Goal: Task Accomplishment & Management: Manage account settings

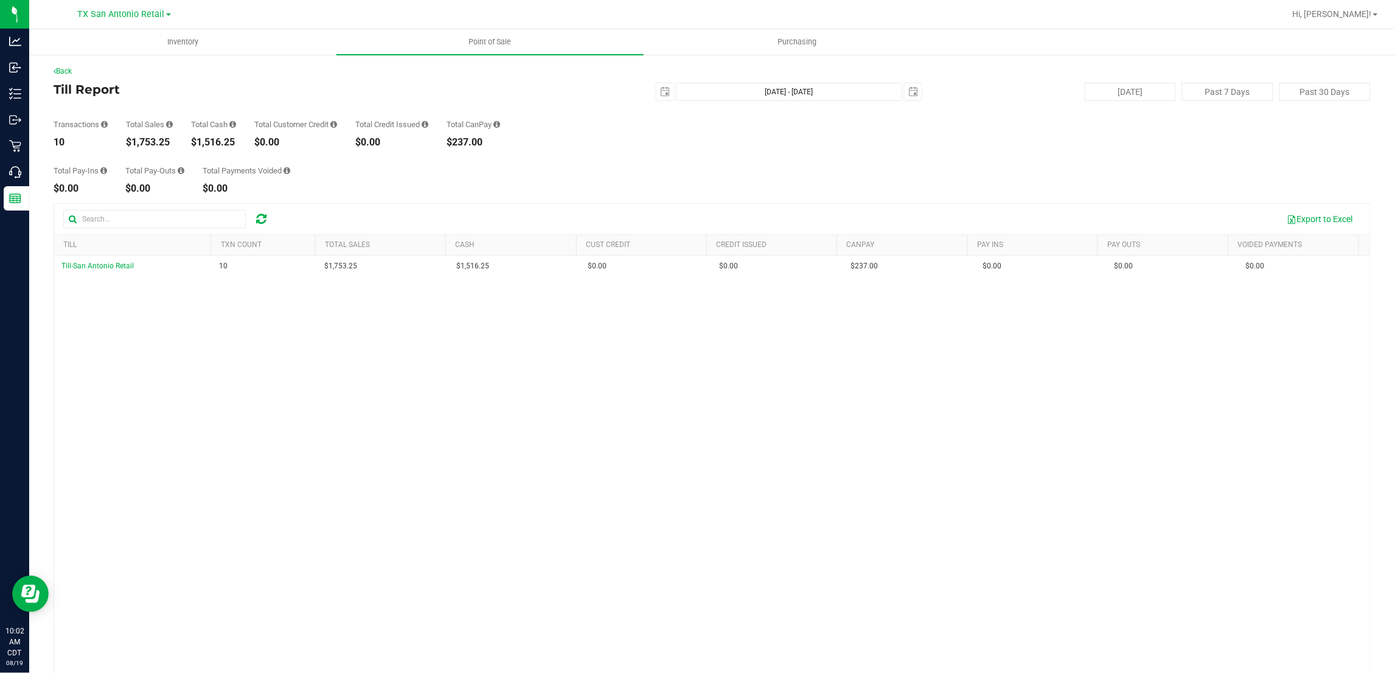
click at [507, 195] on div "Back Till Report 2025-08-18 Aug 18, 2025 - Aug 19, 2025 2025-08-19 Today Past 7…" at bounding box center [712, 387] width 1317 height 643
click at [895, 633] on div "Till-San Antonio Retail 10 $1,753.25 $1,516.25 $0.00 $0.00 $0.00 $237.00 $0.00 …" at bounding box center [712, 467] width 1316 height 424
click at [895, 634] on div "Till-San Antonio Retail 10 $1,753.25 $1,516.25 $0.00 $0.00 $0.00 $237.00 $0.00 …" at bounding box center [712, 467] width 1316 height 424
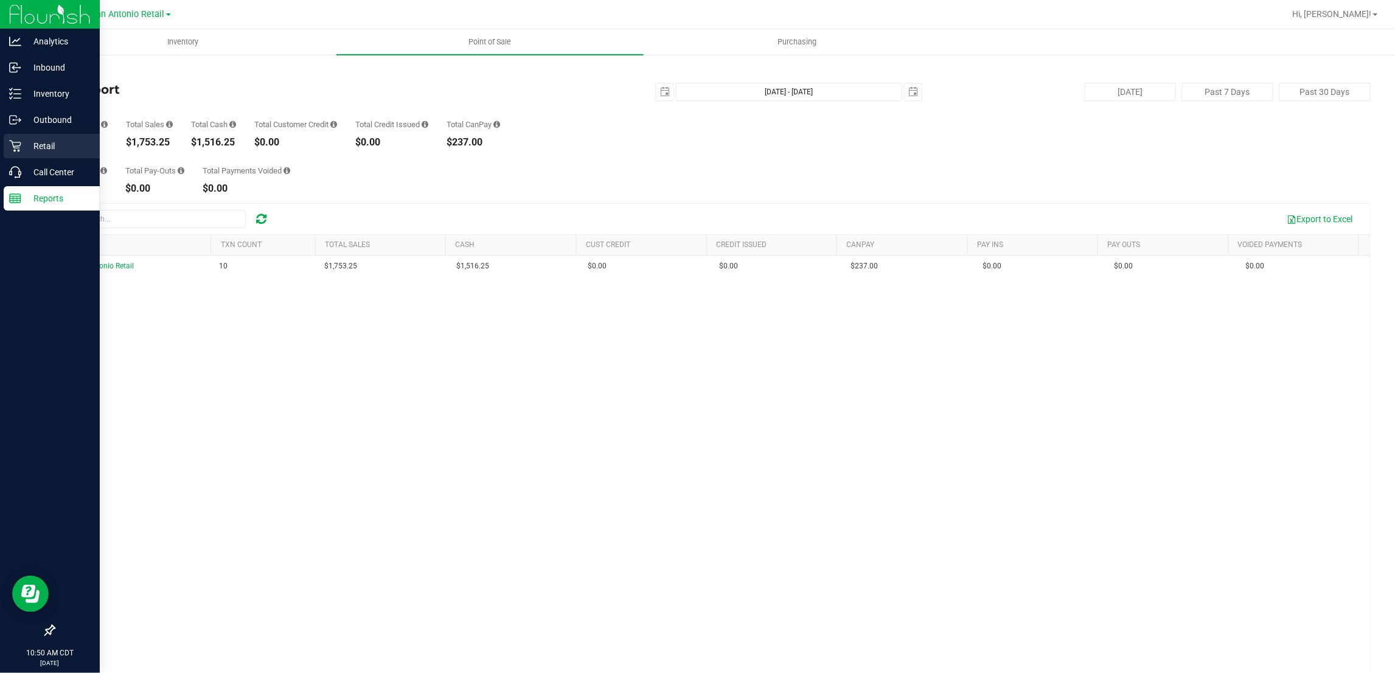
click at [38, 139] on p "Retail" at bounding box center [57, 146] width 73 height 15
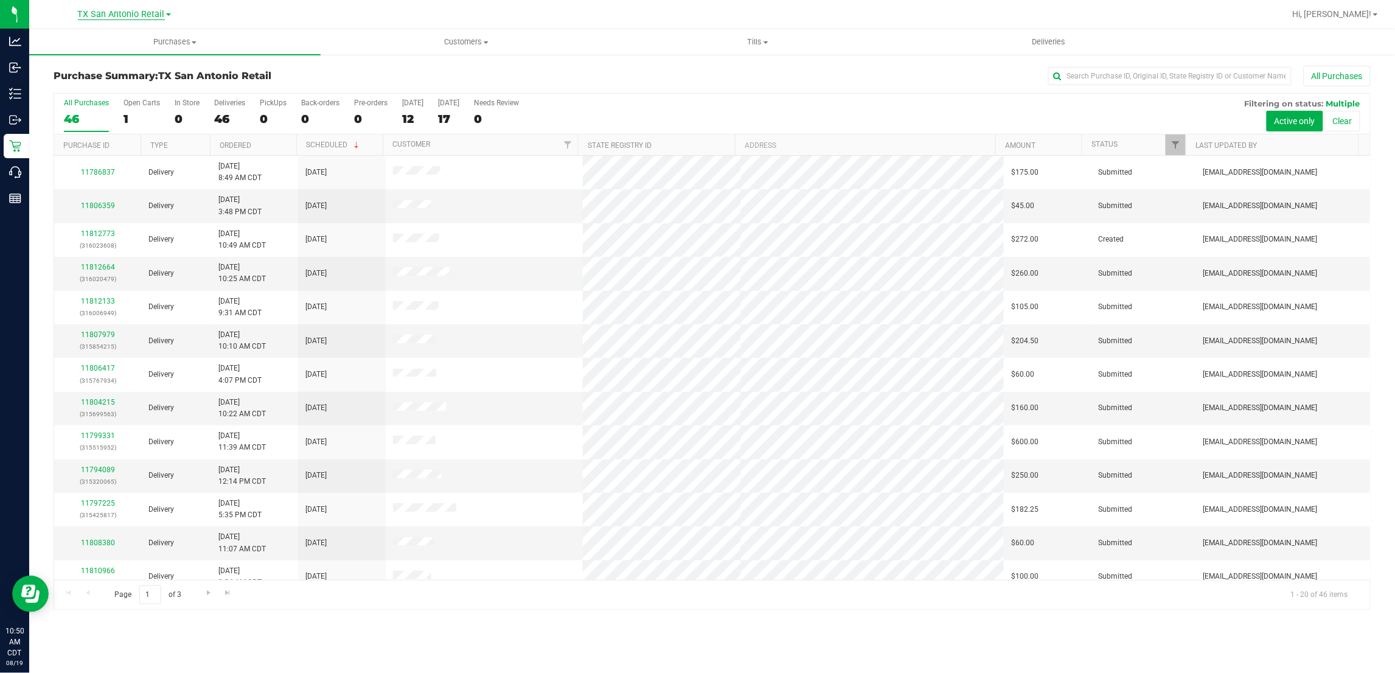
click at [110, 16] on span "TX San Antonio Retail" at bounding box center [121, 14] width 87 height 11
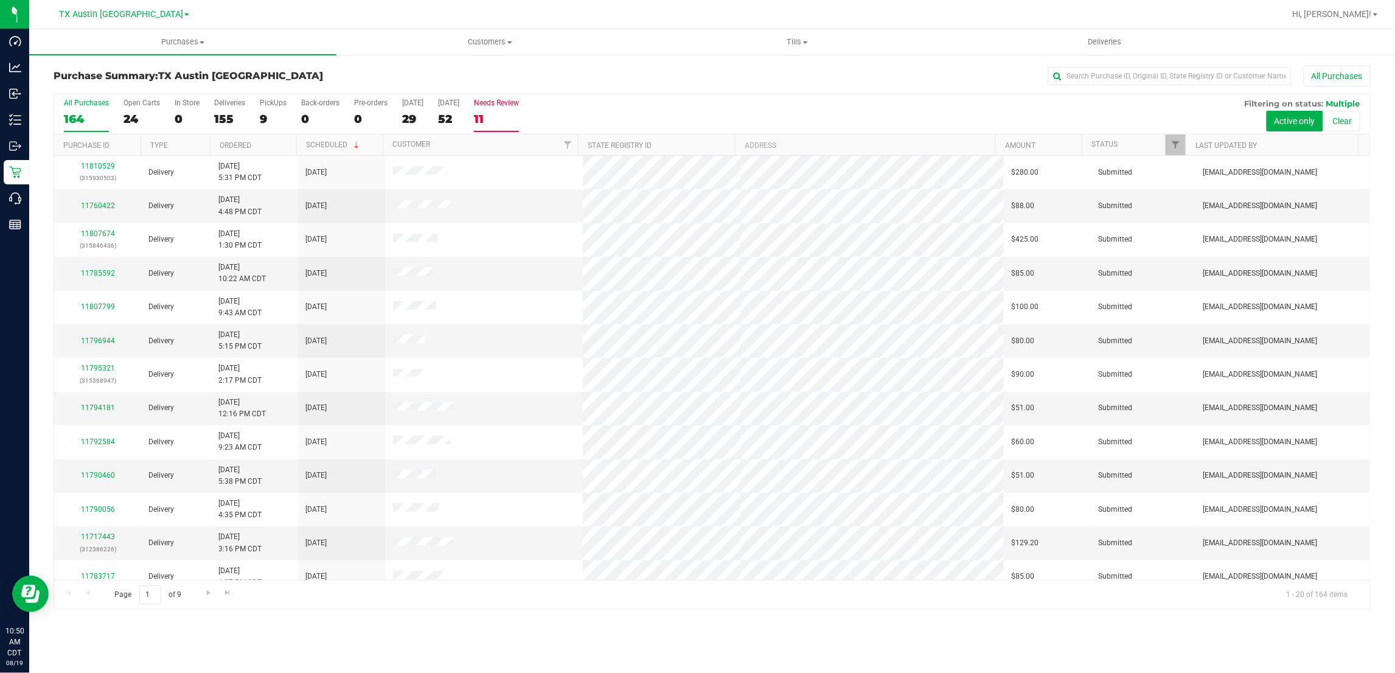
click at [498, 119] on div "11" at bounding box center [496, 119] width 45 height 14
click at [0, 0] on input "Needs Review 11" at bounding box center [0, 0] width 0 height 0
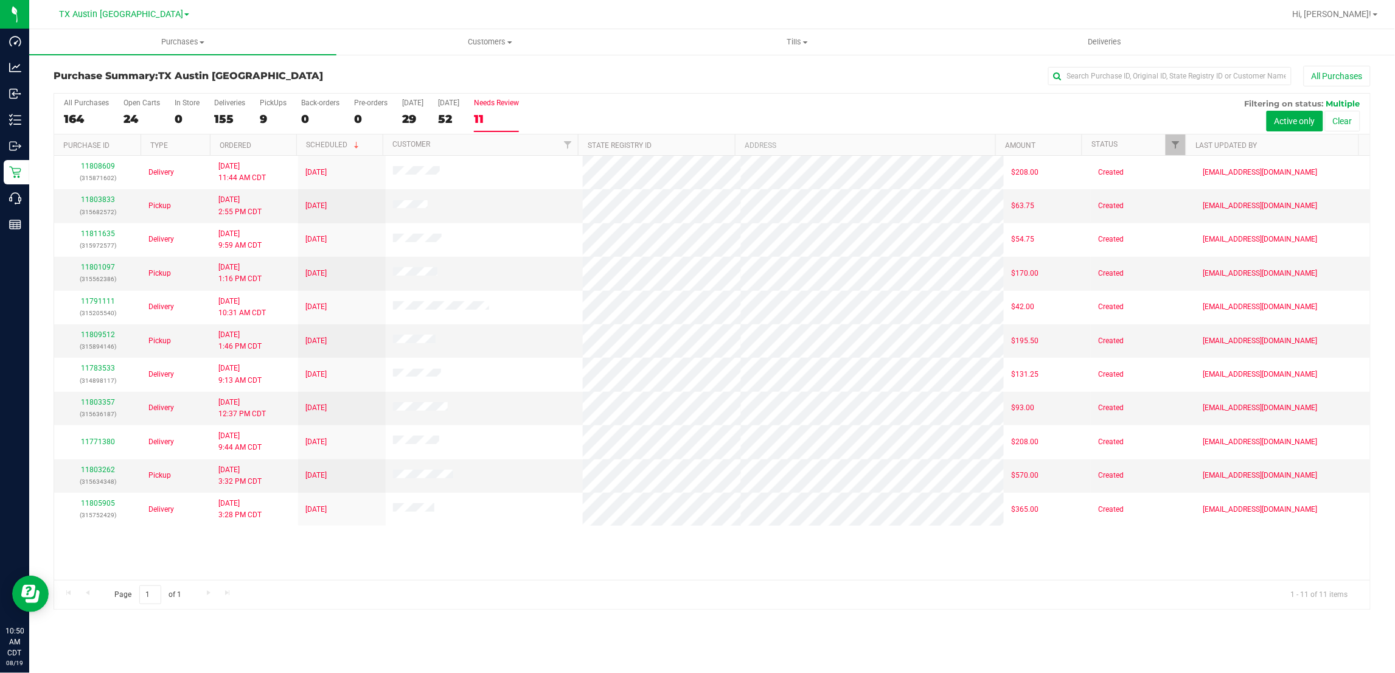
click at [173, 150] on th "Type" at bounding box center [175, 144] width 69 height 21
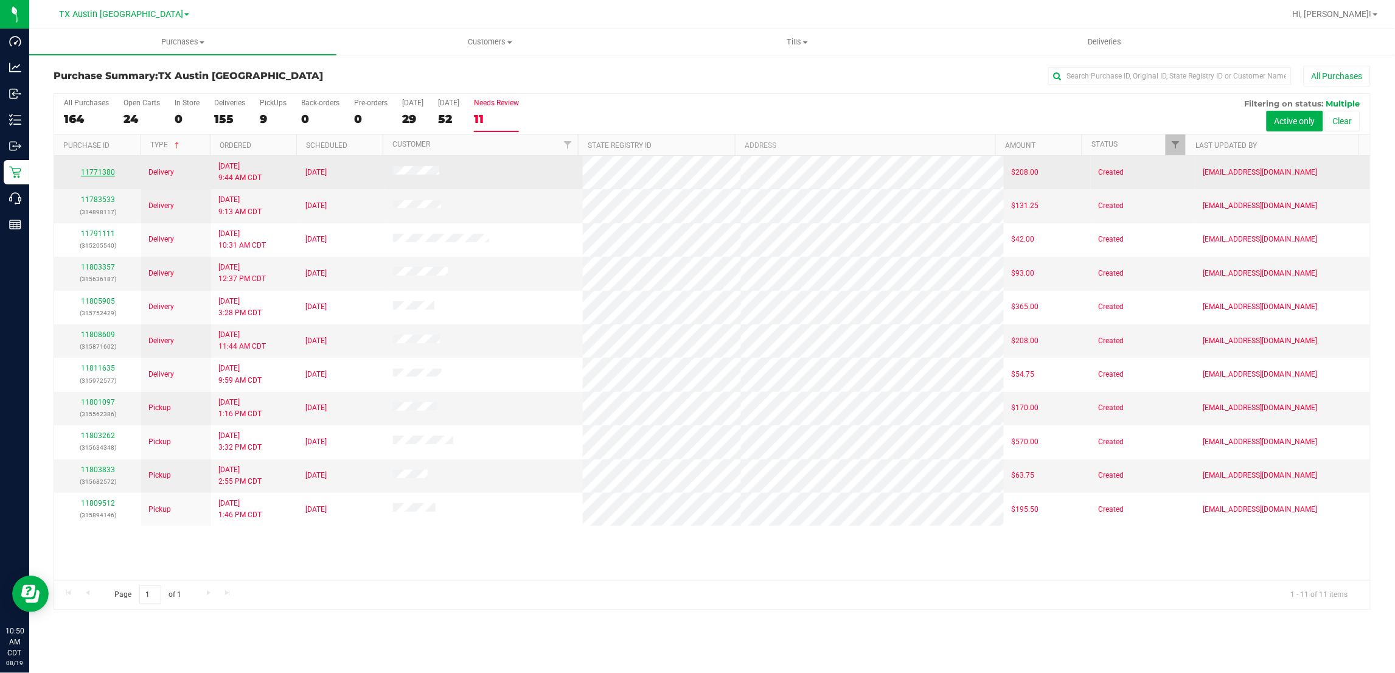
click at [96, 172] on link "11771380" at bounding box center [98, 172] width 34 height 9
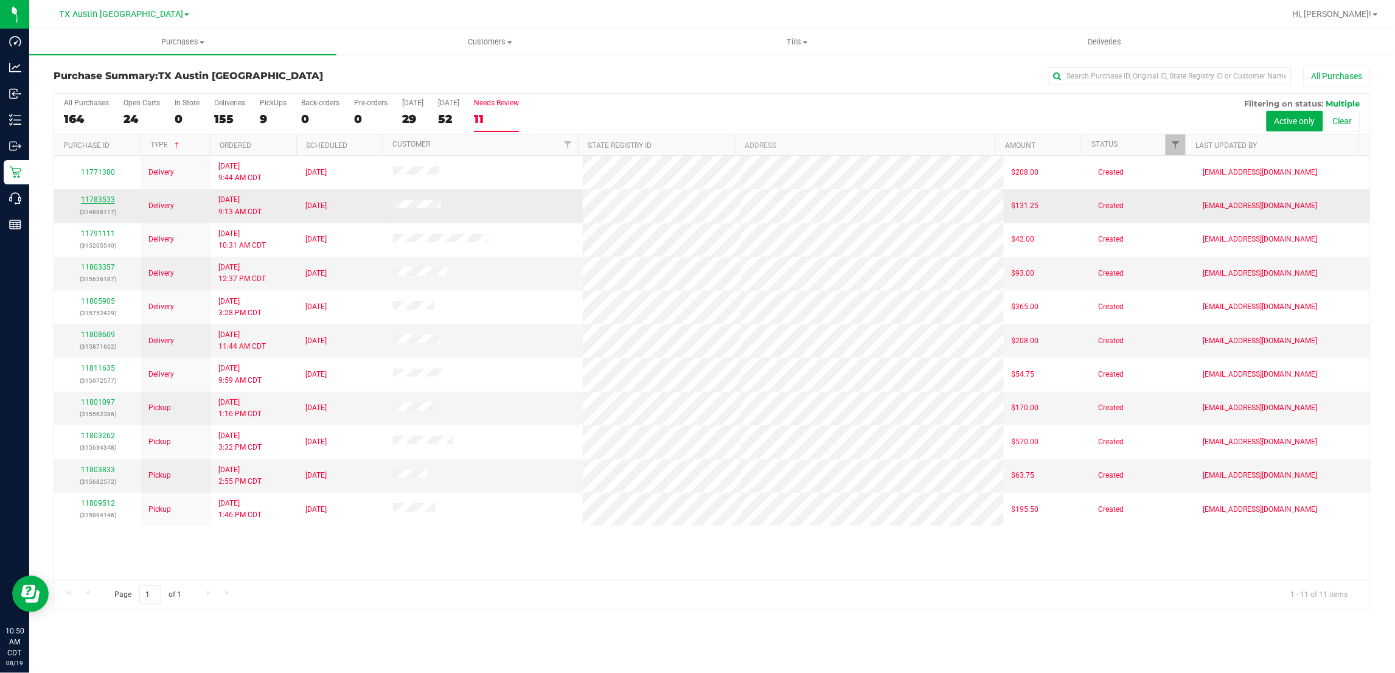
click at [101, 200] on link "11783533" at bounding box center [98, 199] width 34 height 9
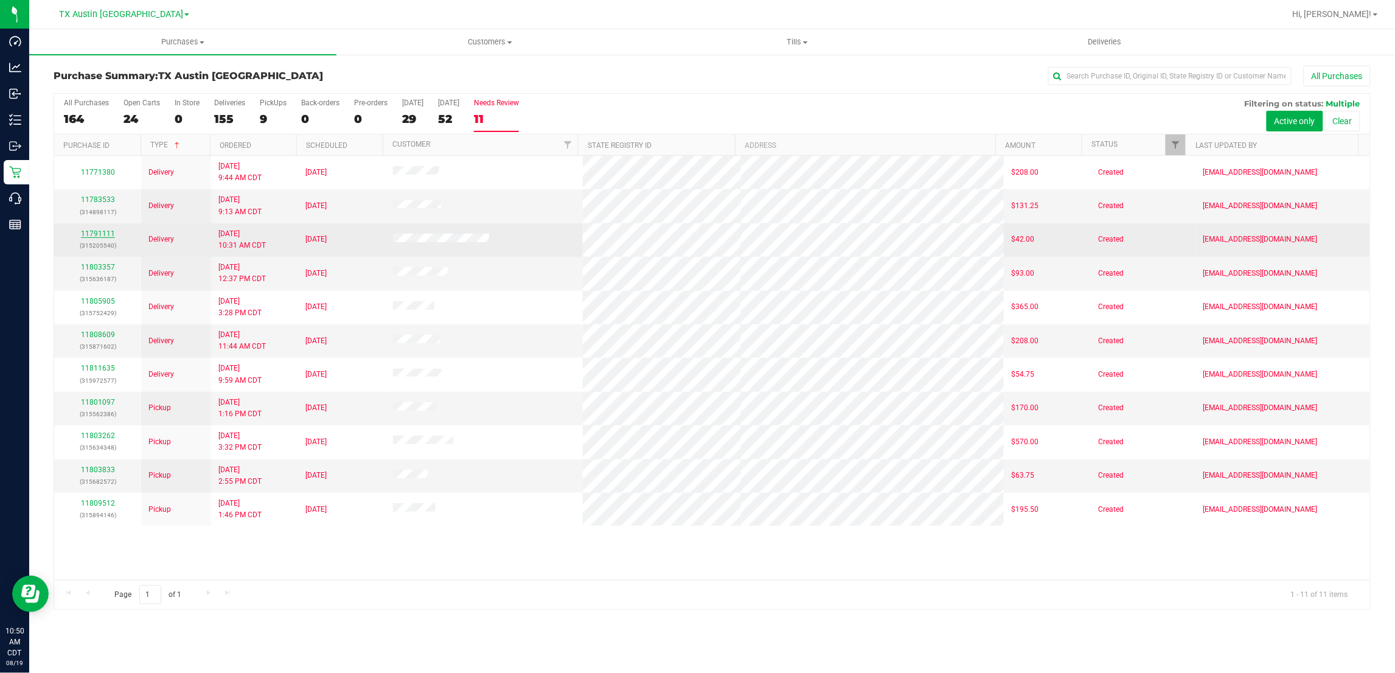
click at [101, 234] on link "11791111" at bounding box center [98, 233] width 34 height 9
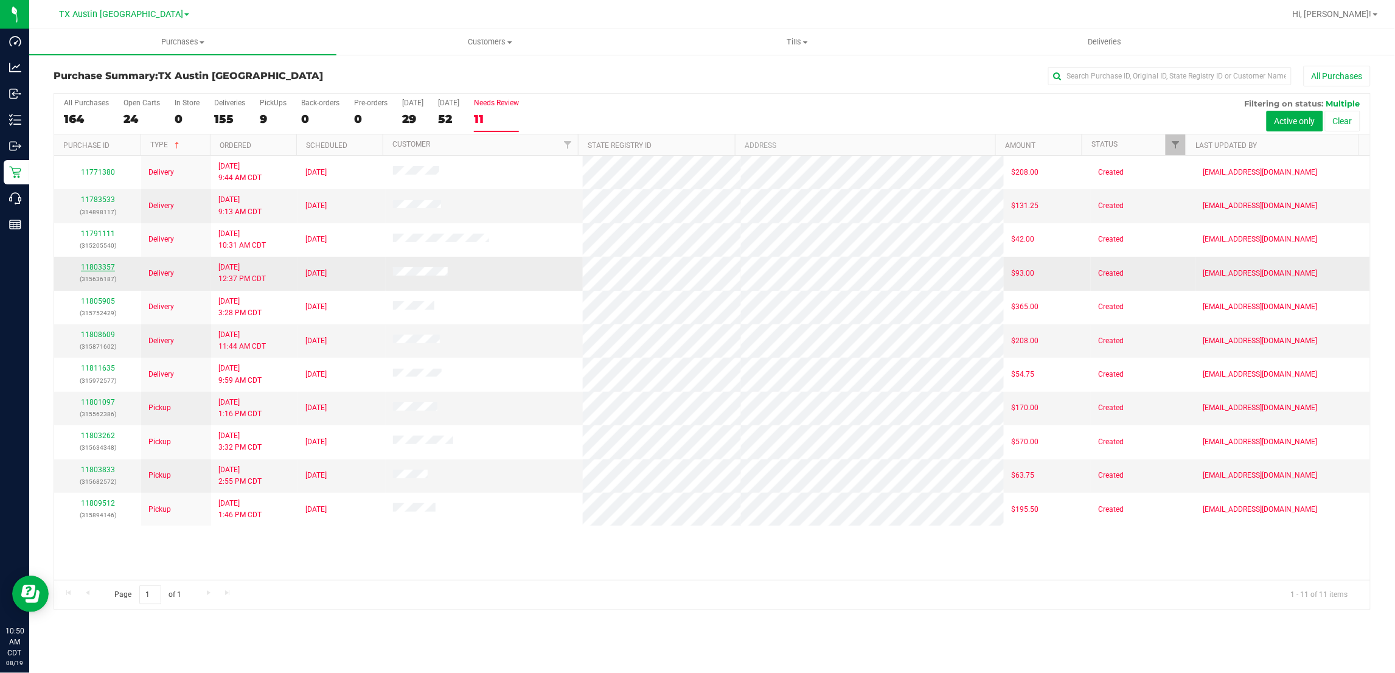
click at [102, 268] on link "11803357" at bounding box center [98, 267] width 34 height 9
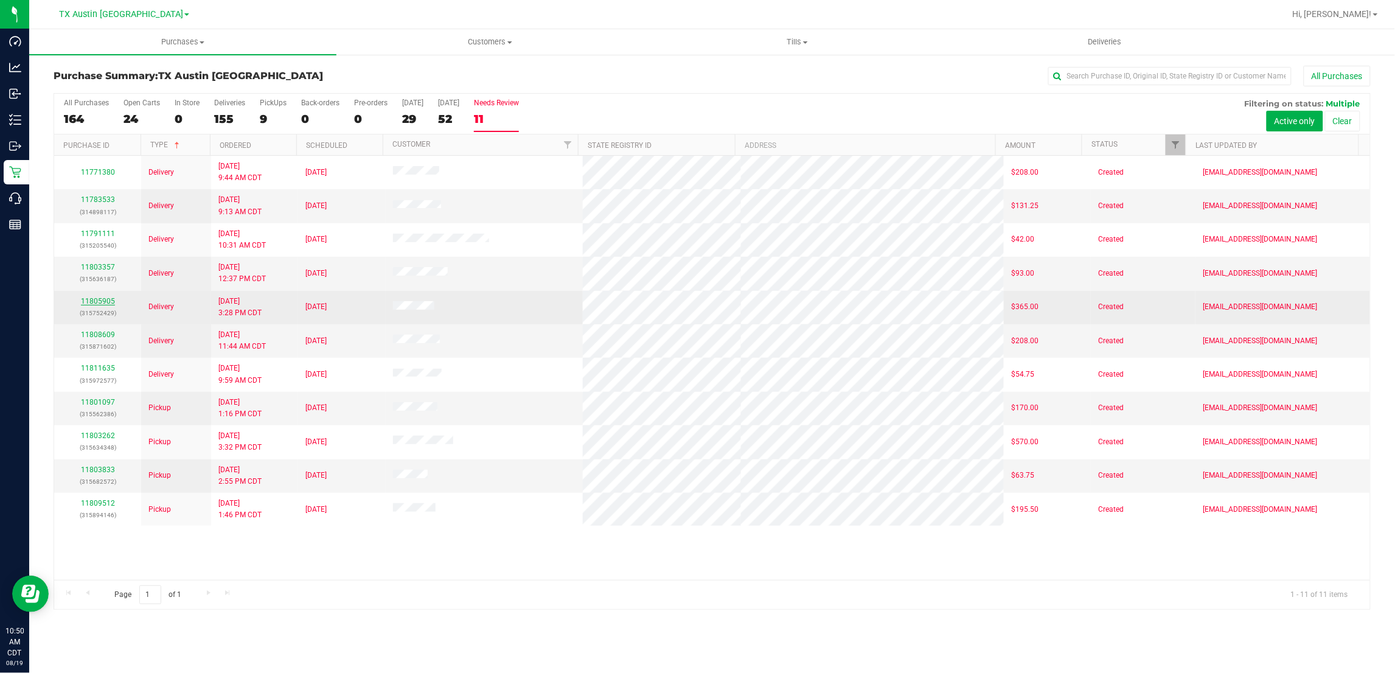
click at [100, 305] on link "11805905" at bounding box center [98, 301] width 34 height 9
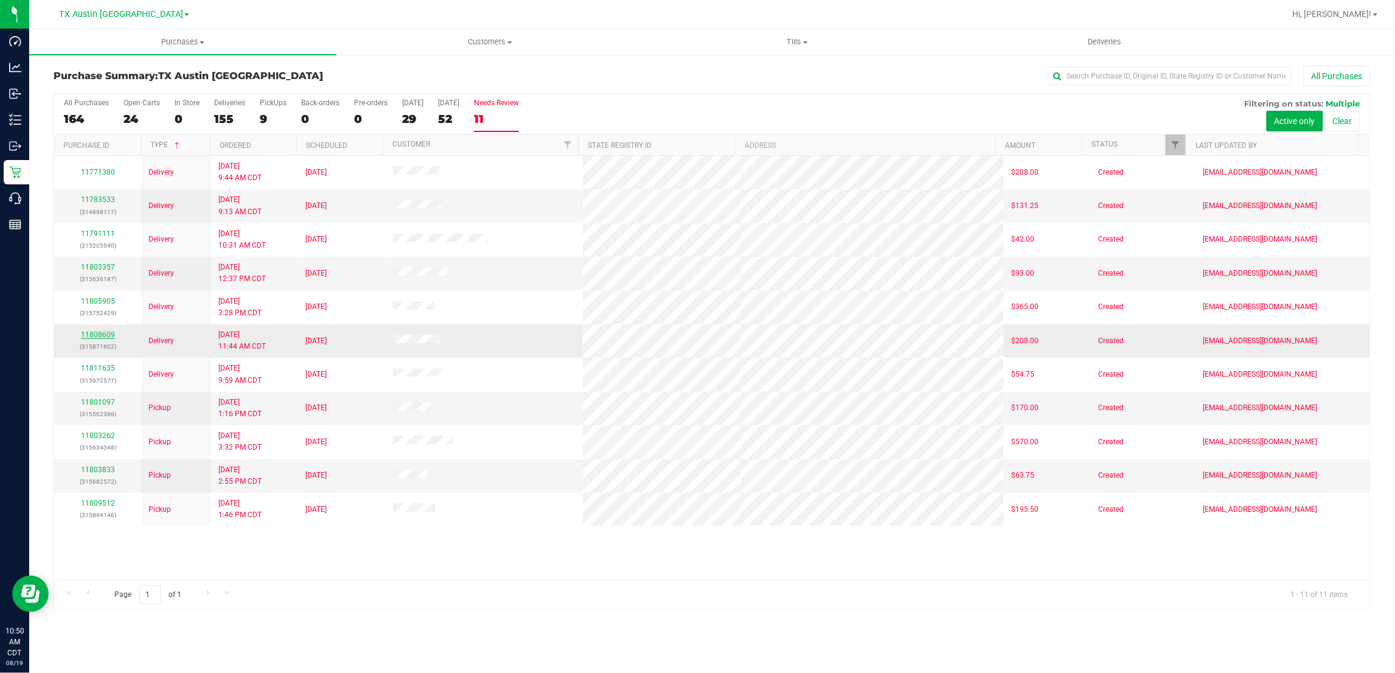
click at [105, 336] on link "11808609" at bounding box center [98, 334] width 34 height 9
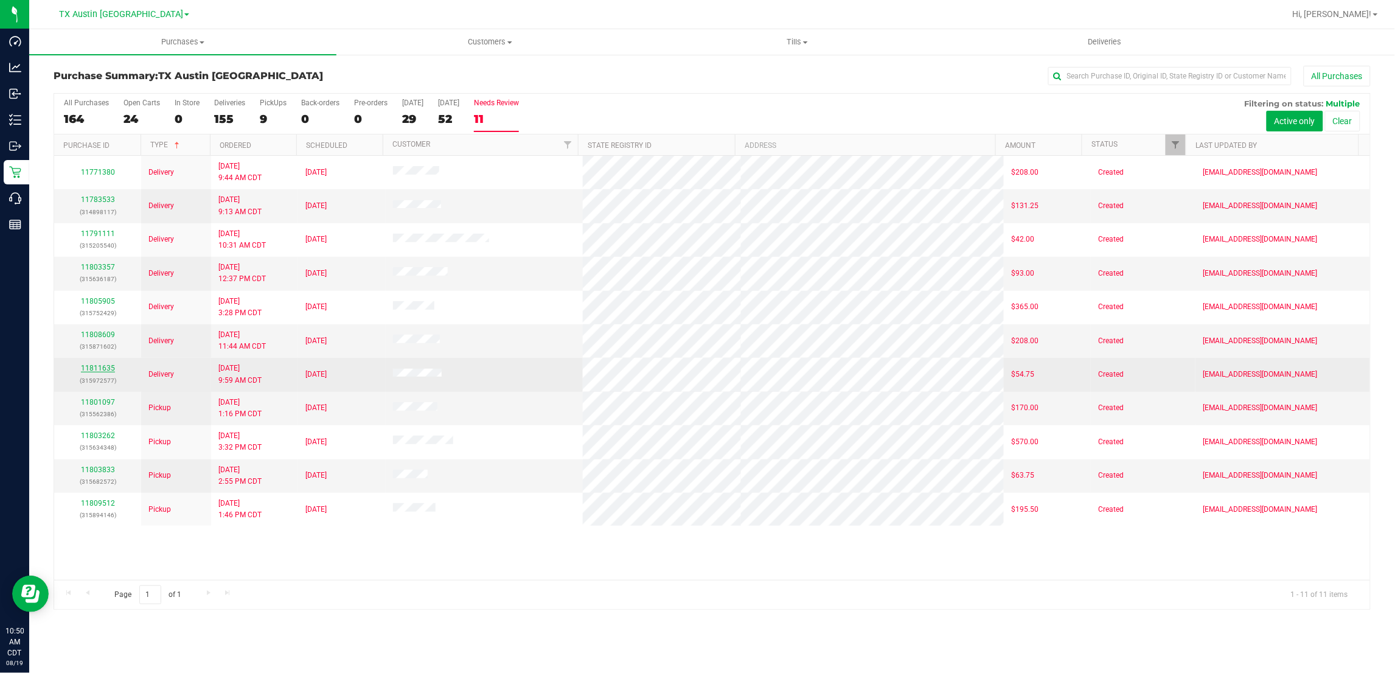
click at [105, 372] on link "11811635" at bounding box center [98, 368] width 34 height 9
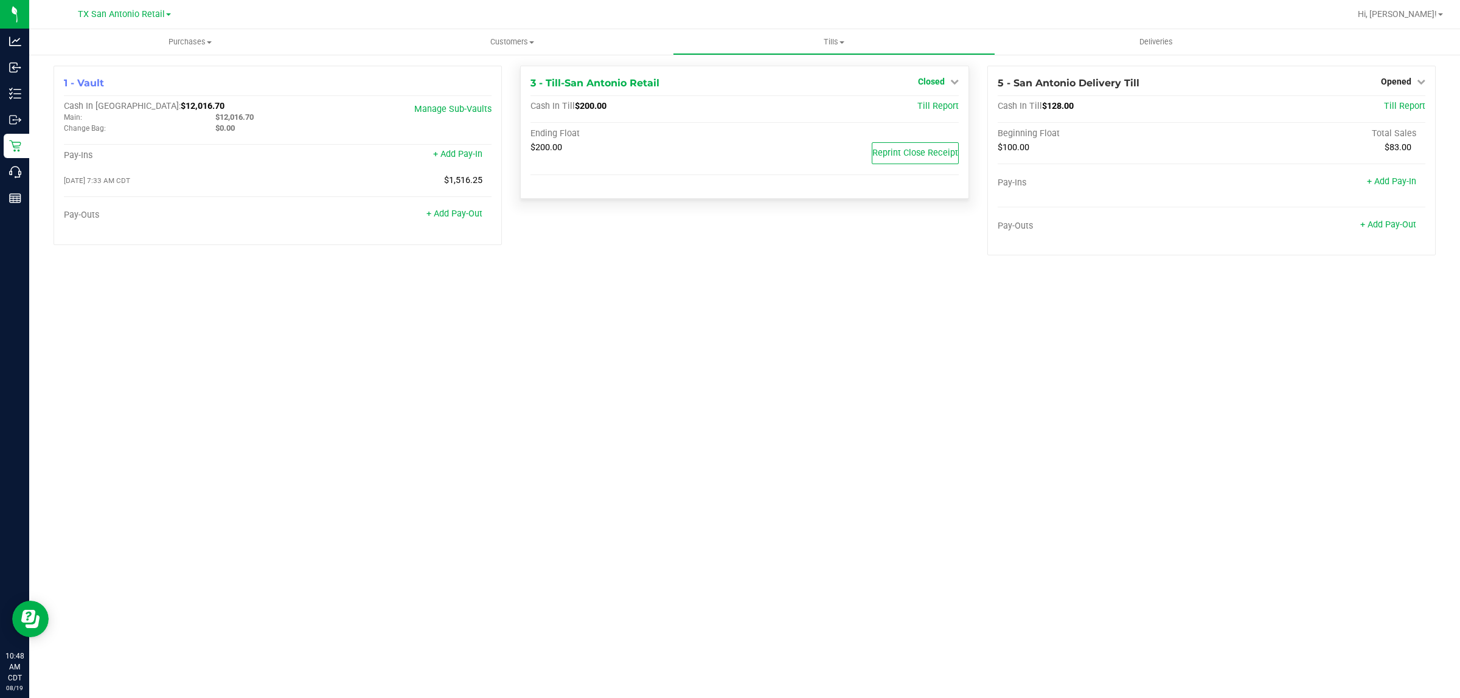
click at [932, 80] on span "Closed" at bounding box center [931, 82] width 27 height 10
click at [929, 105] on link "Open Till" at bounding box center [931, 107] width 32 height 10
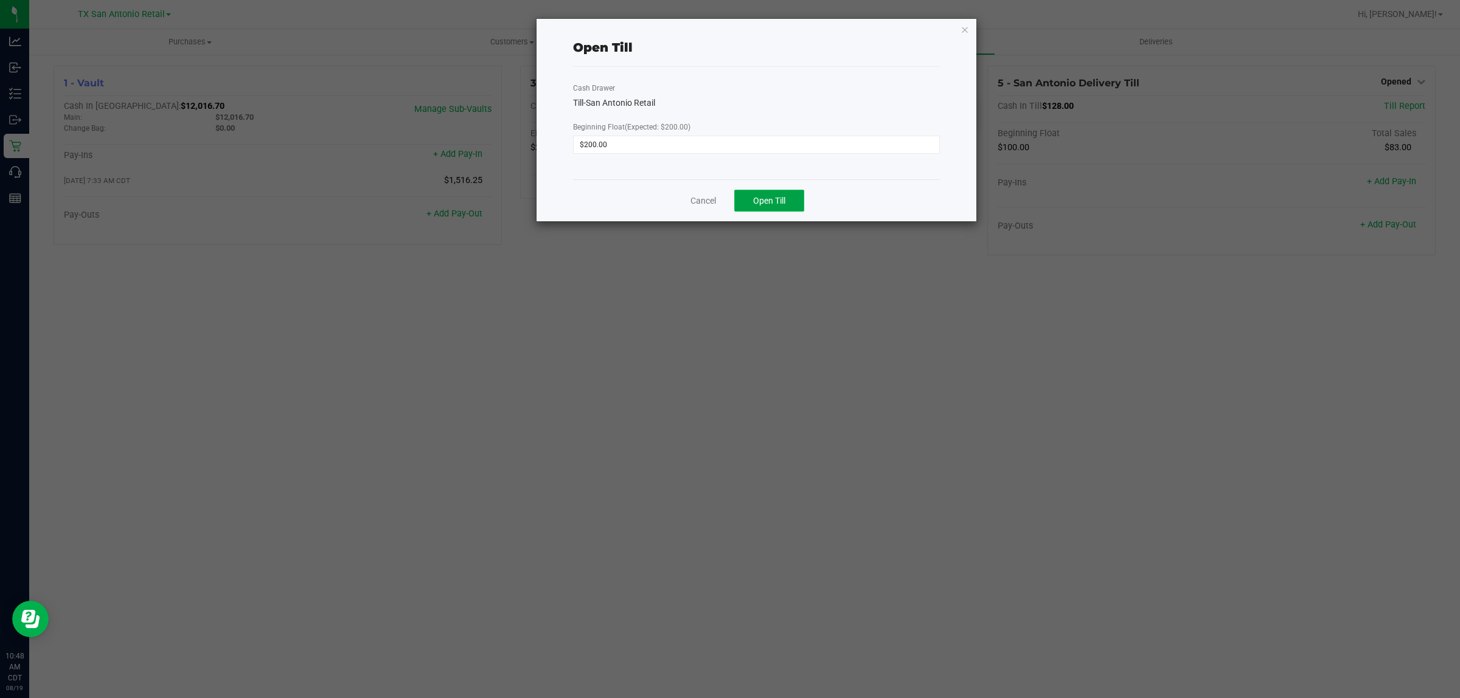
click at [771, 201] on span "Open Till" at bounding box center [769, 201] width 32 height 10
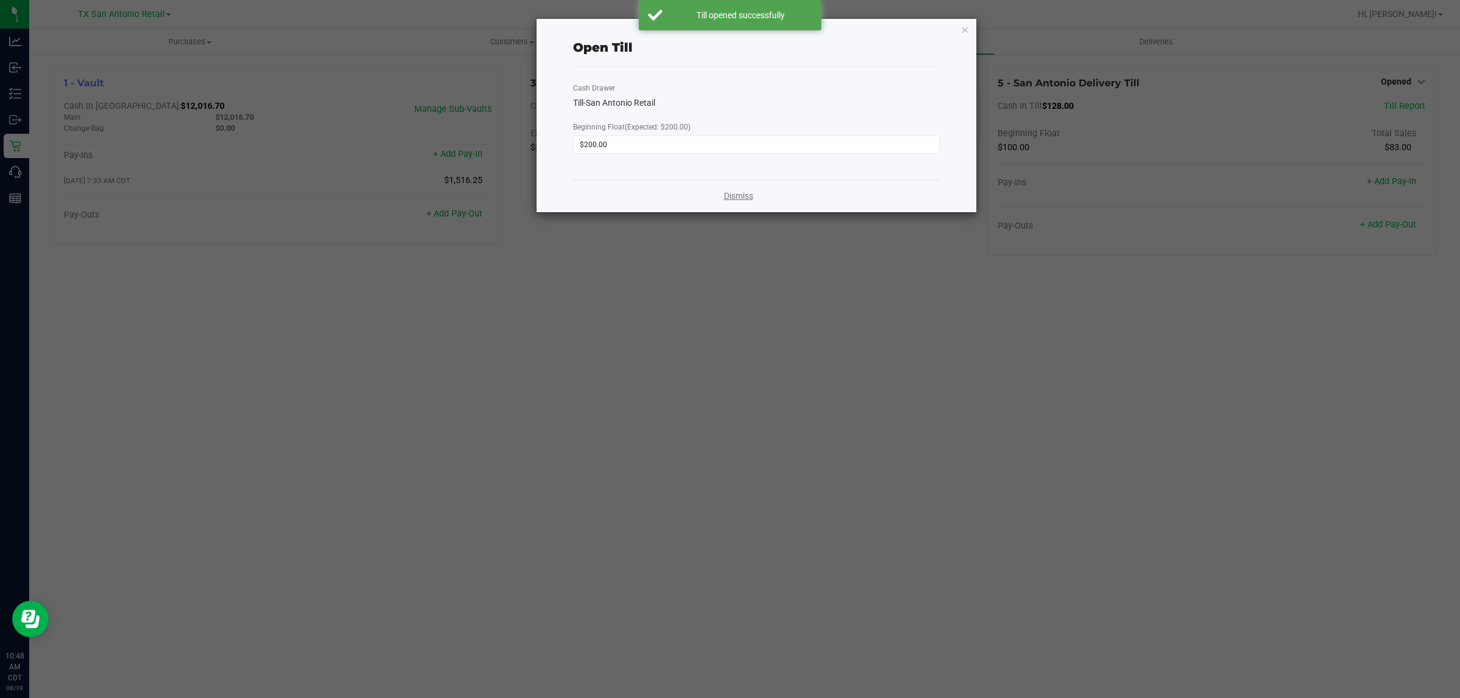
click at [729, 199] on link "Dismiss" at bounding box center [738, 196] width 29 height 13
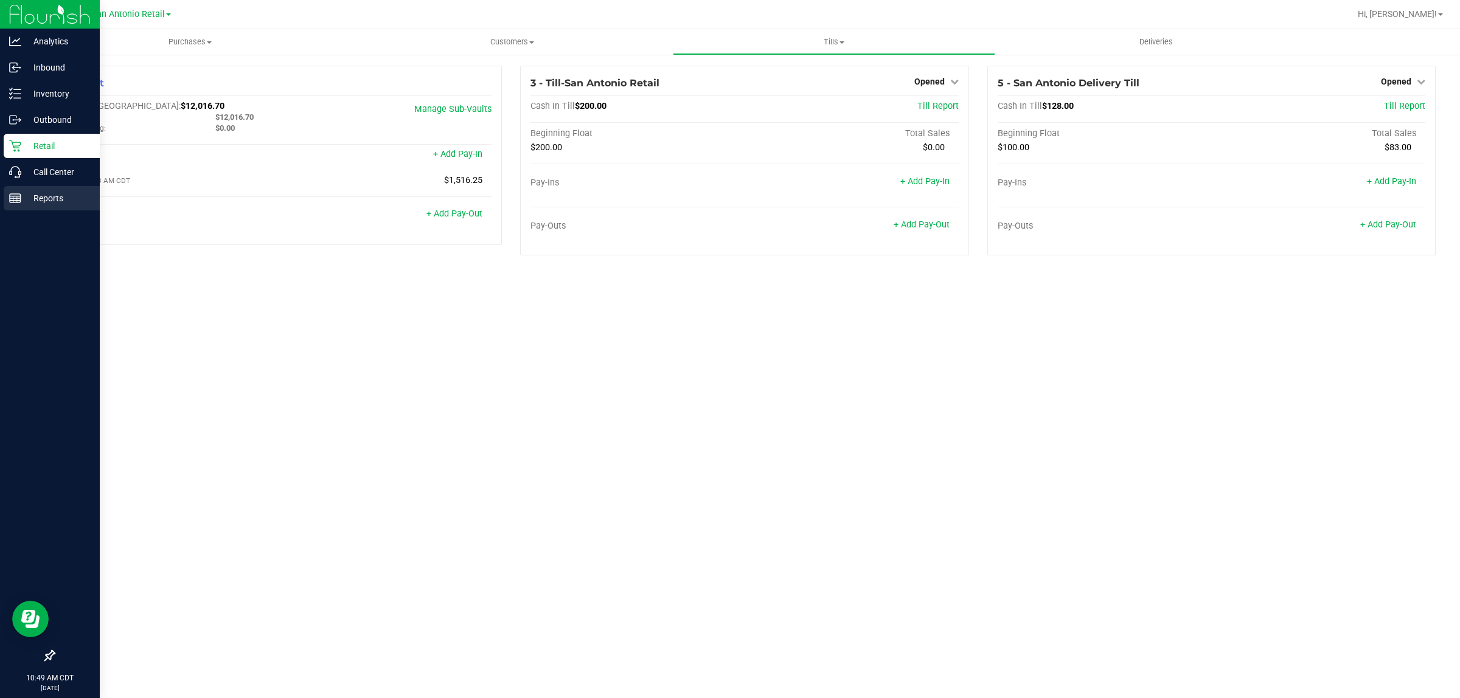
click at [43, 204] on p "Reports" at bounding box center [57, 198] width 73 height 15
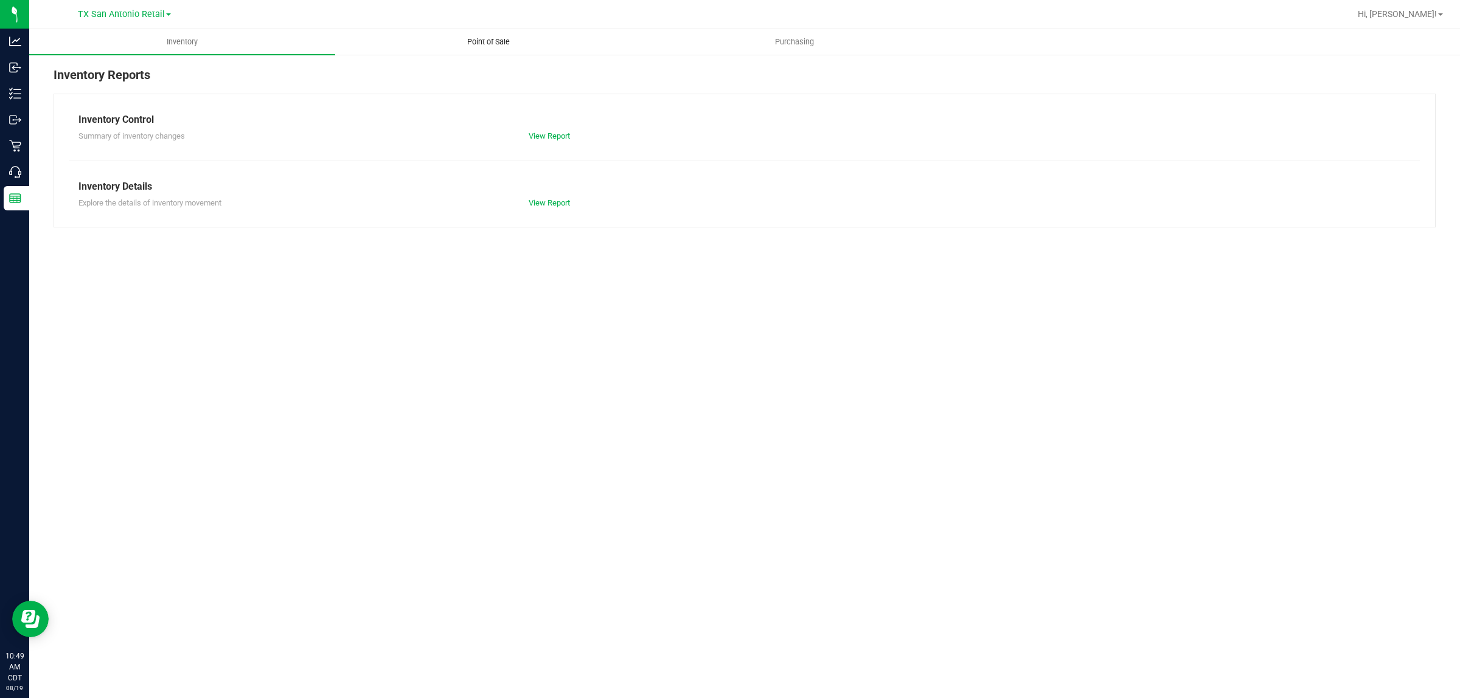
click at [475, 46] on span "Point of Sale" at bounding box center [488, 41] width 75 height 11
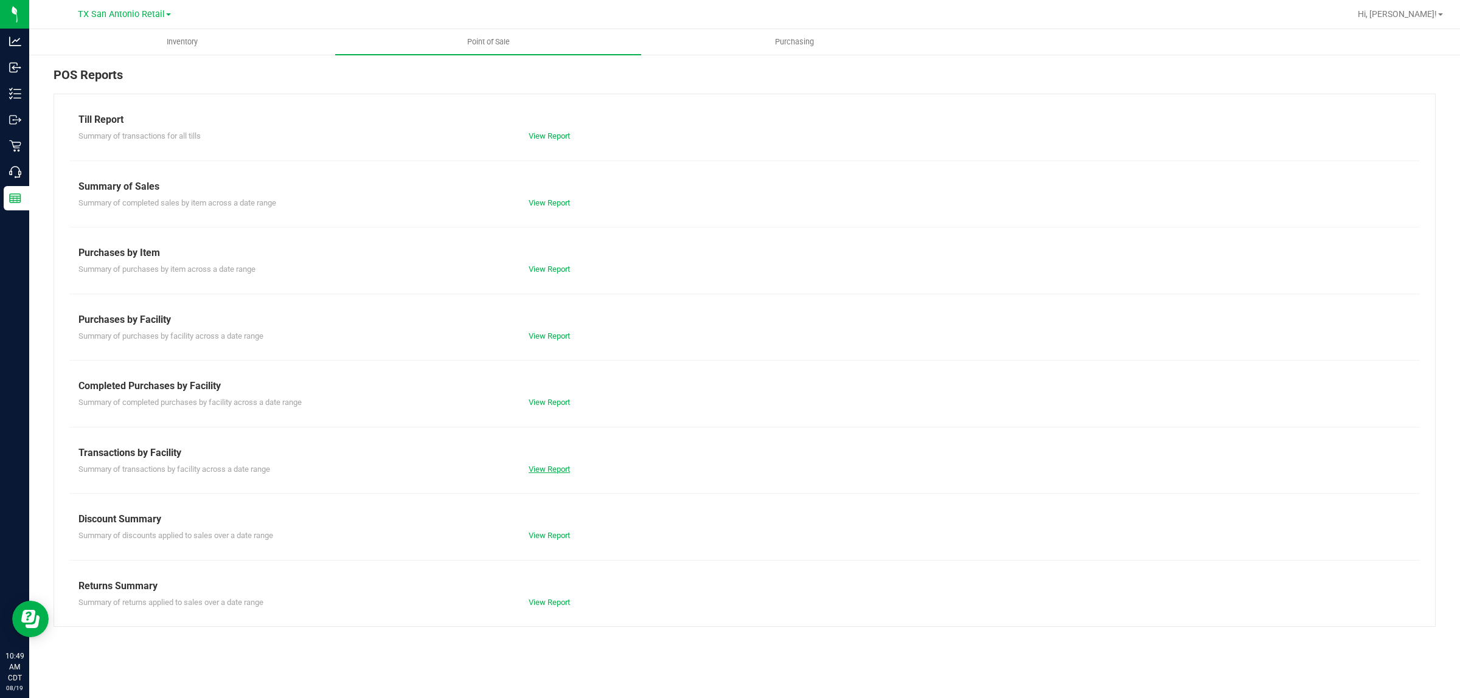
click at [554, 470] on link "View Report" at bounding box center [549, 469] width 41 height 9
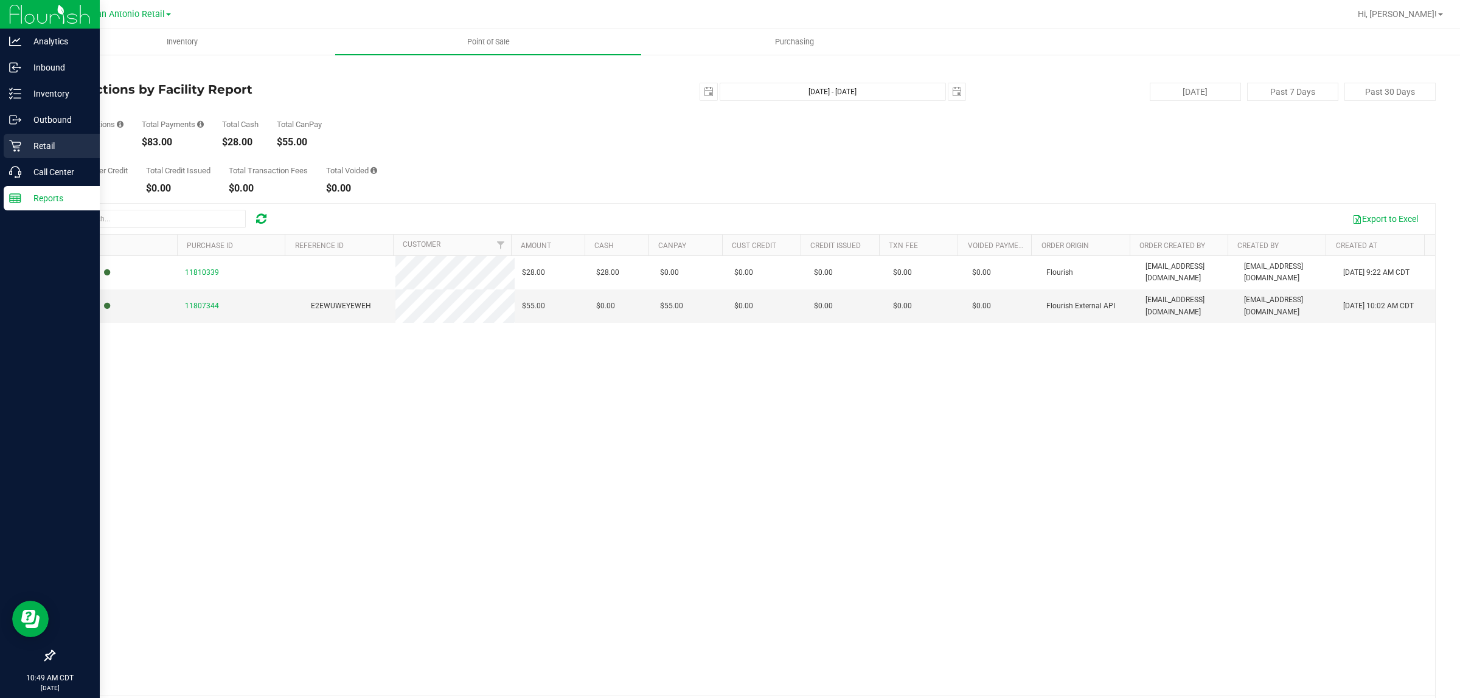
click at [41, 146] on p "Retail" at bounding box center [57, 146] width 73 height 15
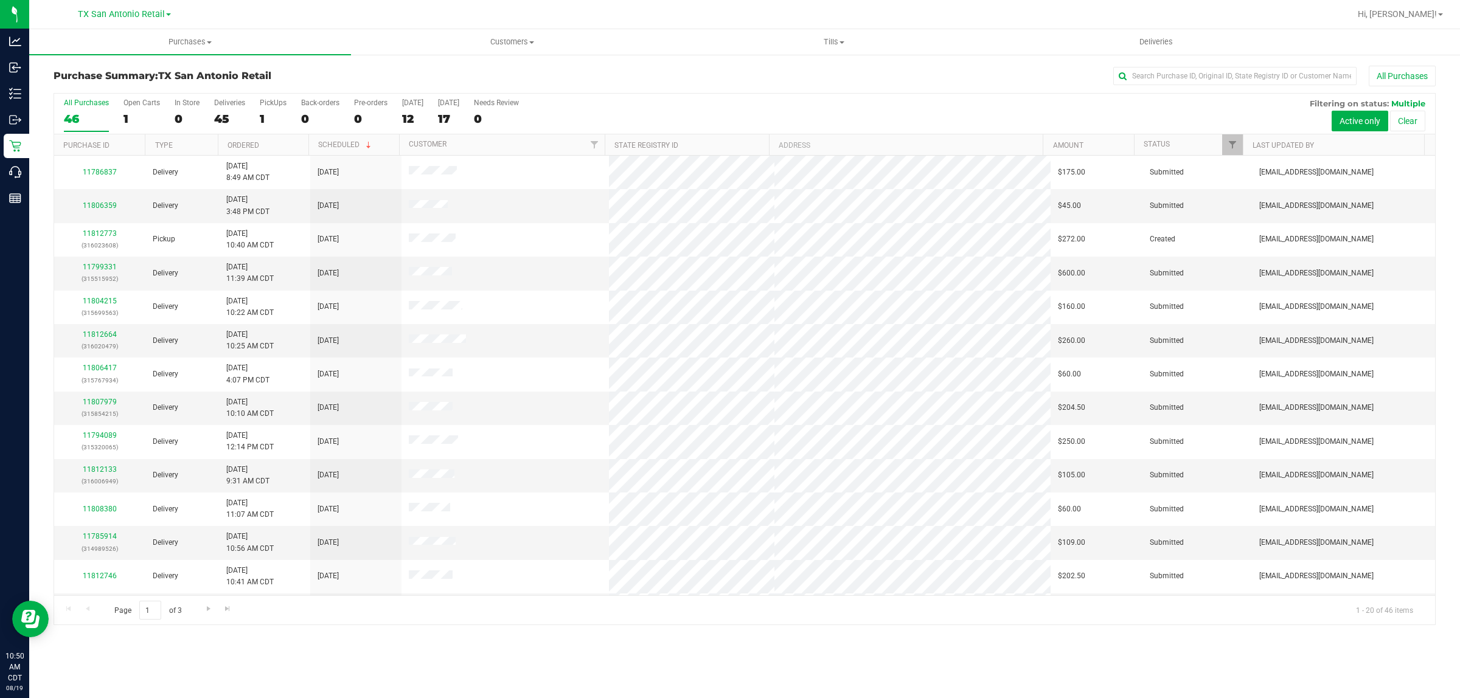
click at [642, 673] on div "Purchases Summary of purchases Fulfillment All purchases Customers All customer…" at bounding box center [744, 363] width 1431 height 669
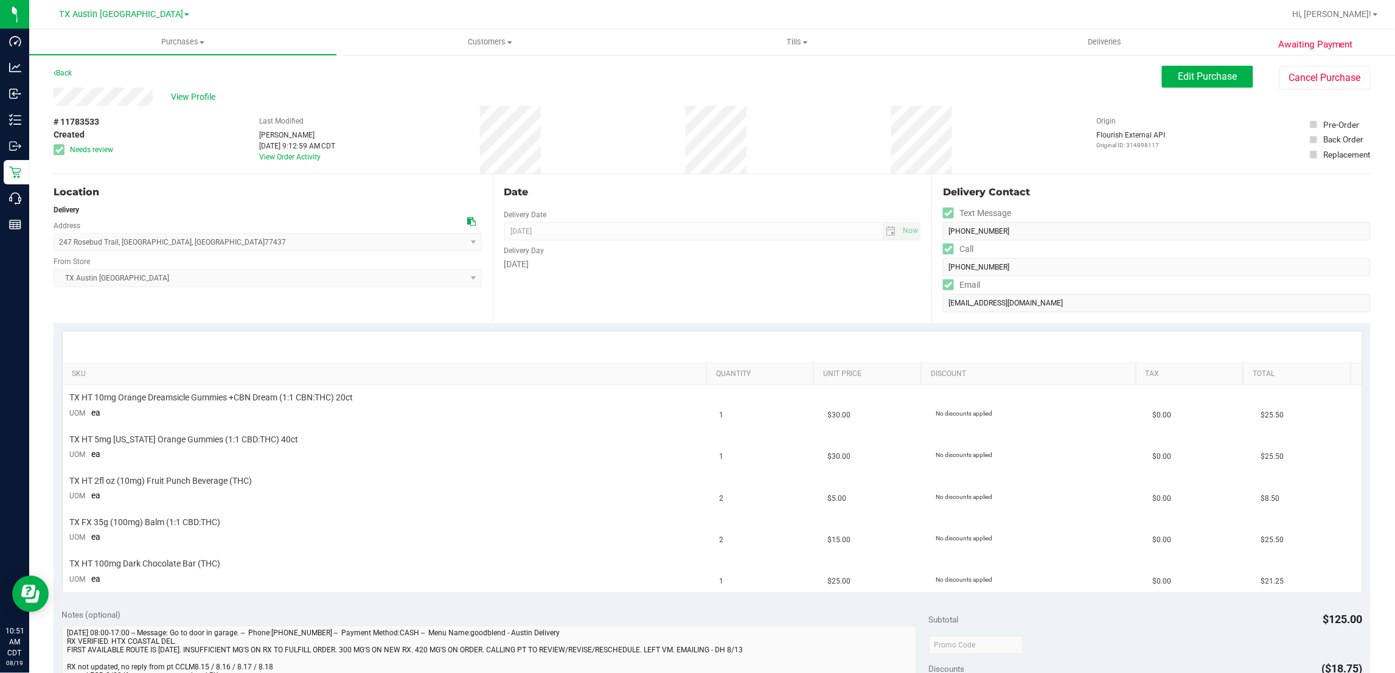
drag, startPoint x: 222, startPoint y: 242, endPoint x: 62, endPoint y: 244, distance: 160.0
click at [62, 244] on span "247 Rosebud Trail , El Campo , TX 77437 Select address 247 Rosebud Trail" at bounding box center [268, 242] width 428 height 18
click at [157, 243] on span "247 Rosebud Trail , El Campo , TX 77437 Select address 247 Rosebud Trail" at bounding box center [268, 242] width 428 height 18
click at [201, 243] on span "247 Rosebud Trail , El Campo , TX 77437 Select address 247 Rosebud Trail" at bounding box center [268, 242] width 428 height 18
drag, startPoint x: 198, startPoint y: 245, endPoint x: 55, endPoint y: 242, distance: 143.6
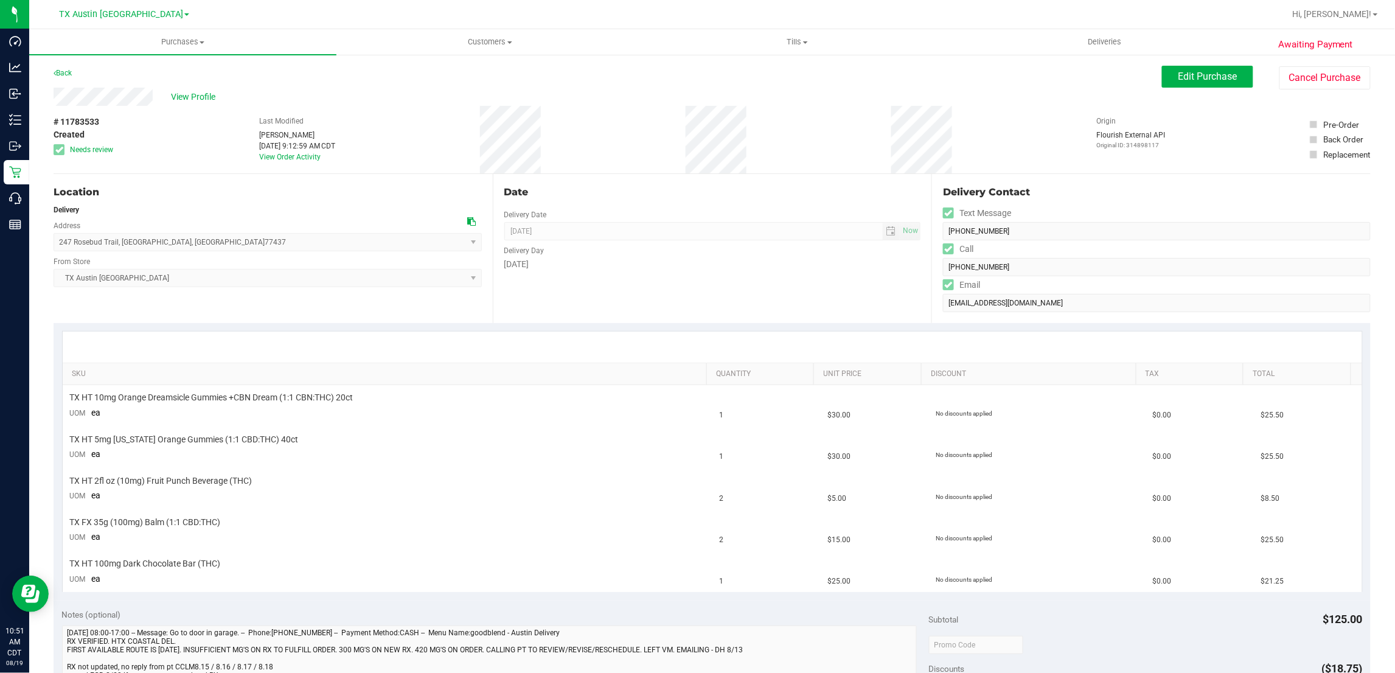
click at [55, 242] on span "247 Rosebud Trail , El Campo , TX 77437 Select address 247 Rosebud Trail" at bounding box center [268, 242] width 428 height 18
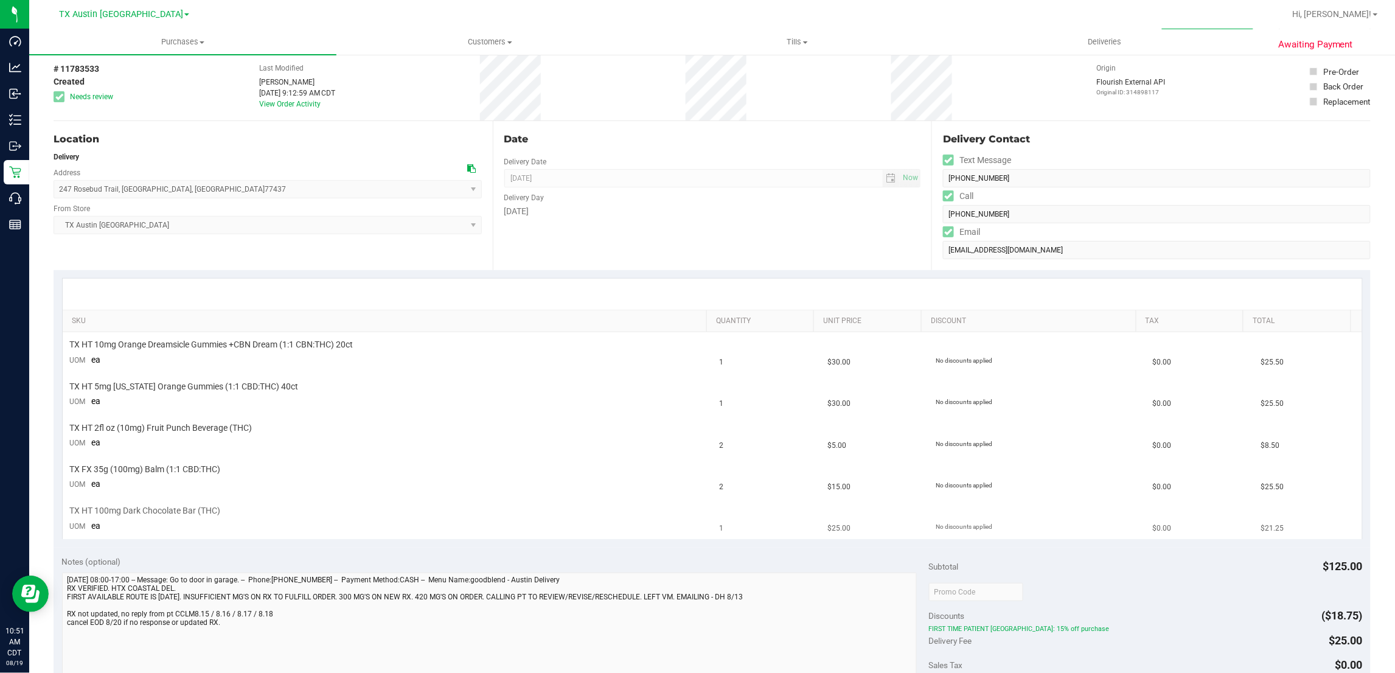
scroll to position [152, 0]
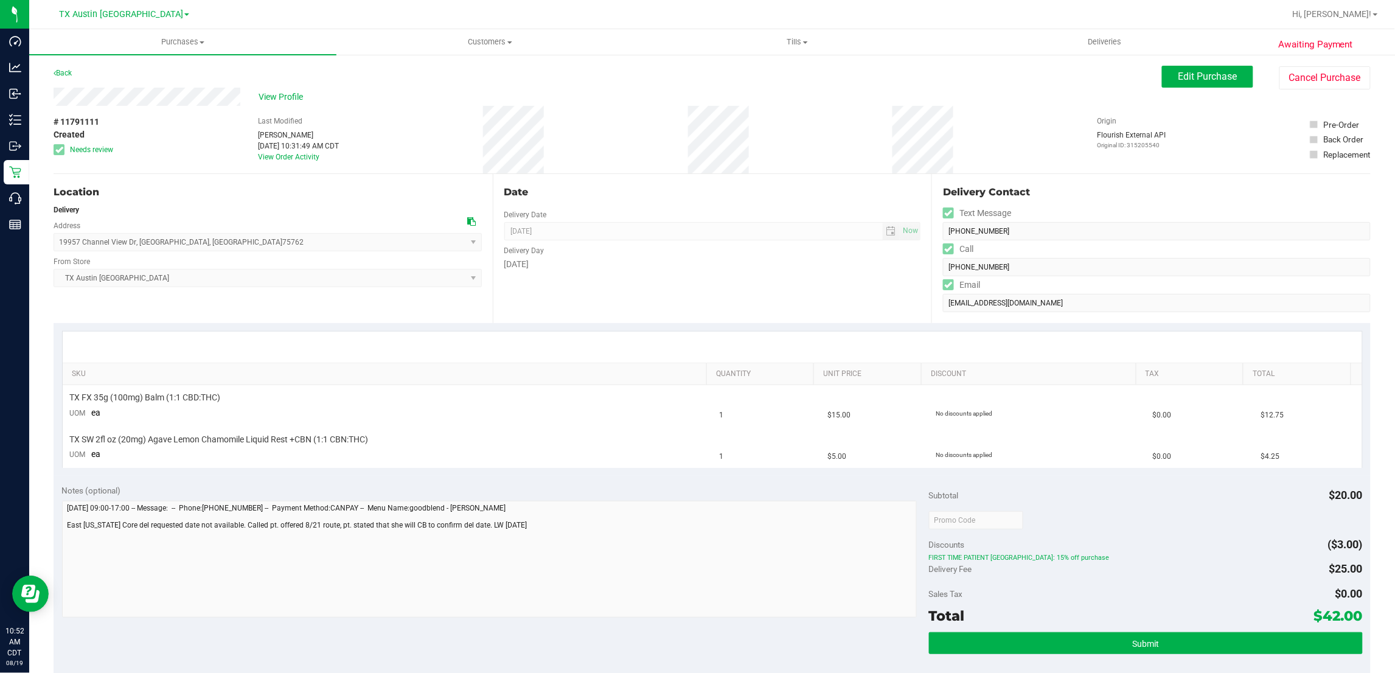
click at [302, 482] on div "Notes (optional) Subtotal $20.00 Discounts ($3.00) FIRST TIME PATIENT TX: 15% o…" at bounding box center [712, 585] width 1317 height 219
